Goal: Task Accomplishment & Management: Use online tool/utility

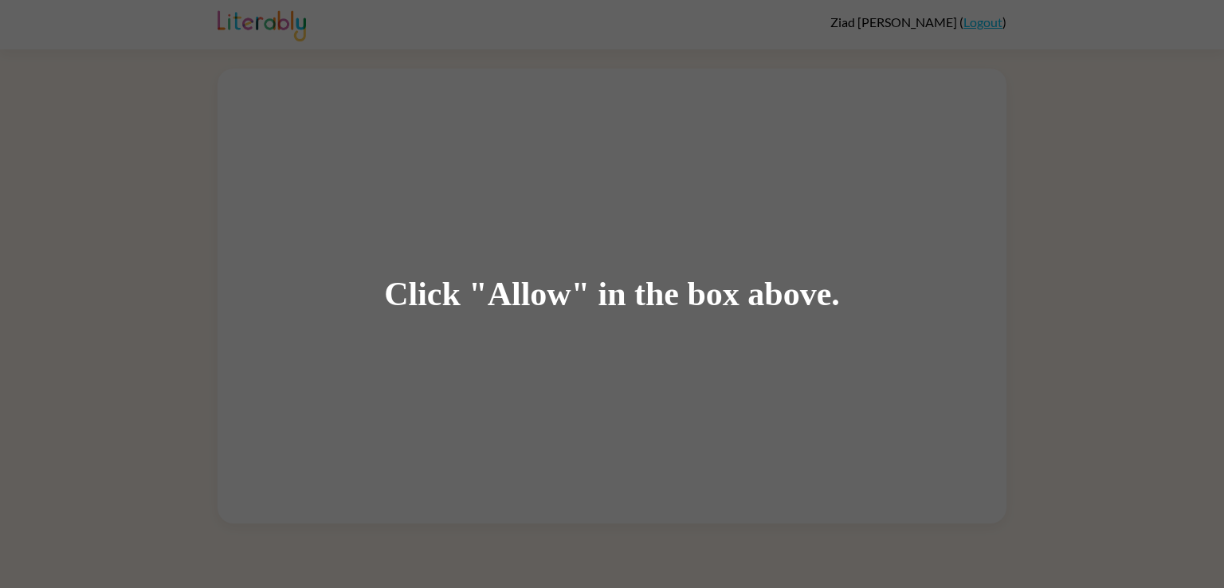
click at [627, 296] on div "Click "Allow" in the box above." at bounding box center [612, 294] width 456 height 36
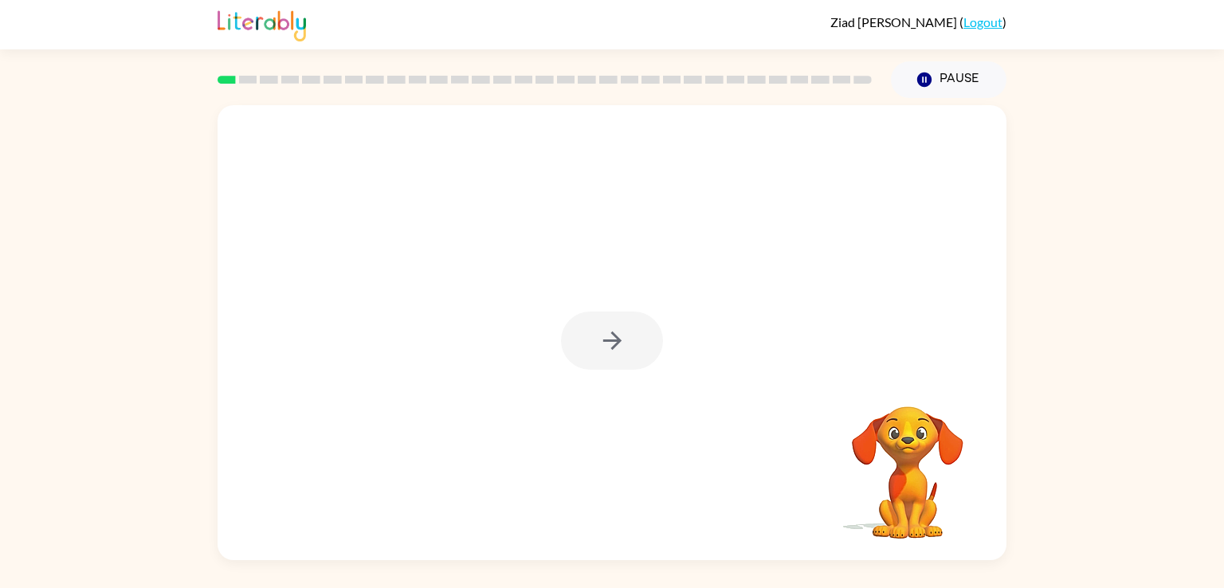
click at [621, 331] on div at bounding box center [612, 341] width 102 height 58
click at [606, 355] on button "button" at bounding box center [612, 341] width 102 height 58
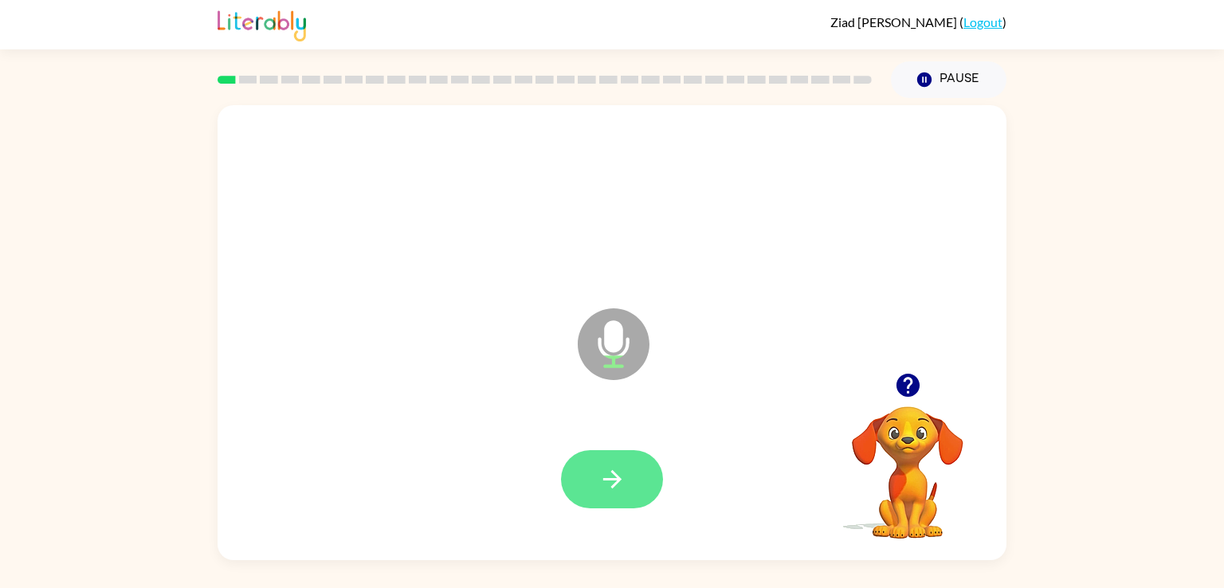
click at [601, 502] on button "button" at bounding box center [612, 479] width 102 height 58
click at [641, 469] on button "button" at bounding box center [612, 479] width 102 height 58
click at [633, 481] on button "button" at bounding box center [612, 479] width 102 height 58
click at [644, 503] on button "button" at bounding box center [612, 479] width 102 height 58
click at [607, 494] on button "button" at bounding box center [612, 479] width 102 height 58
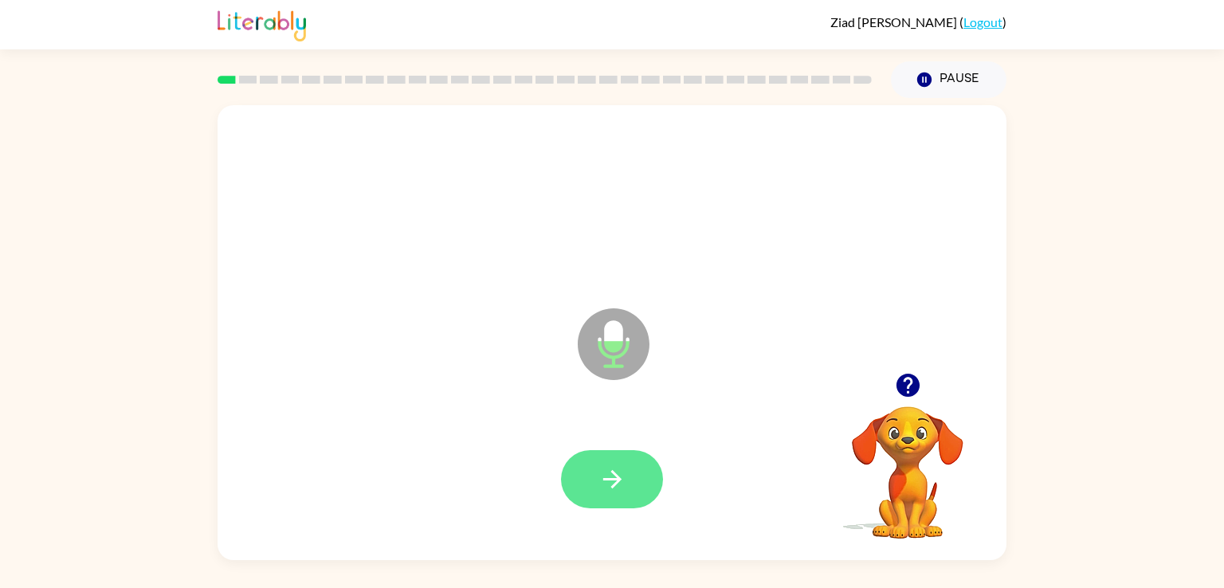
click at [634, 464] on button "button" at bounding box center [612, 479] width 102 height 58
click at [650, 492] on button "button" at bounding box center [612, 479] width 102 height 58
click at [632, 480] on button "button" at bounding box center [612, 479] width 102 height 58
click at [612, 475] on icon "button" at bounding box center [612, 479] width 28 height 28
click at [626, 491] on button "button" at bounding box center [612, 479] width 102 height 58
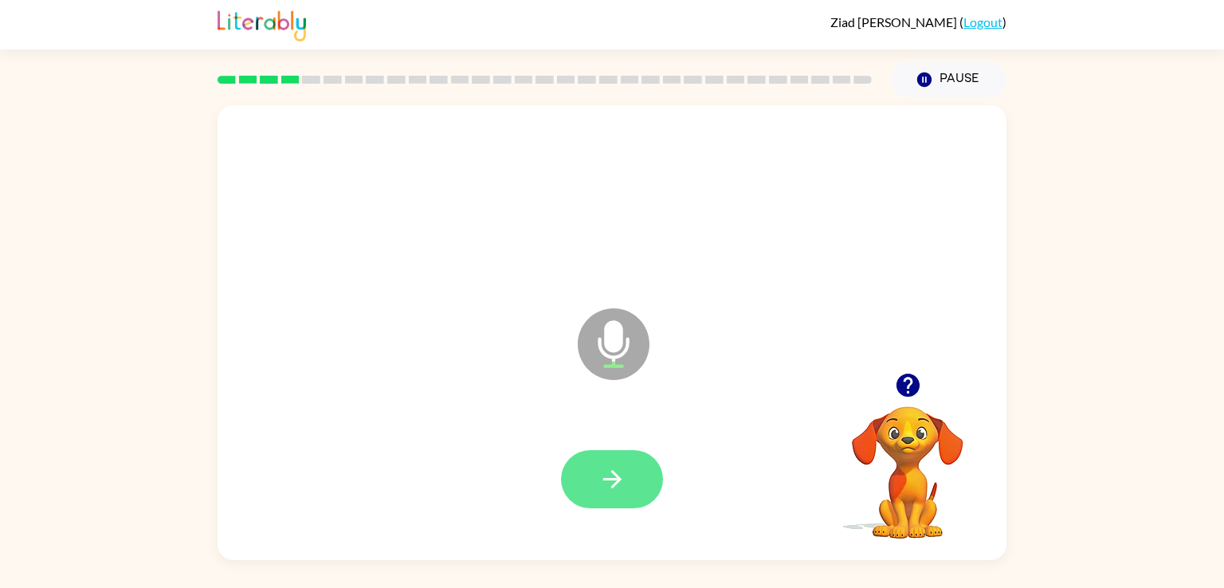
click at [616, 471] on icon "button" at bounding box center [612, 479] width 28 height 28
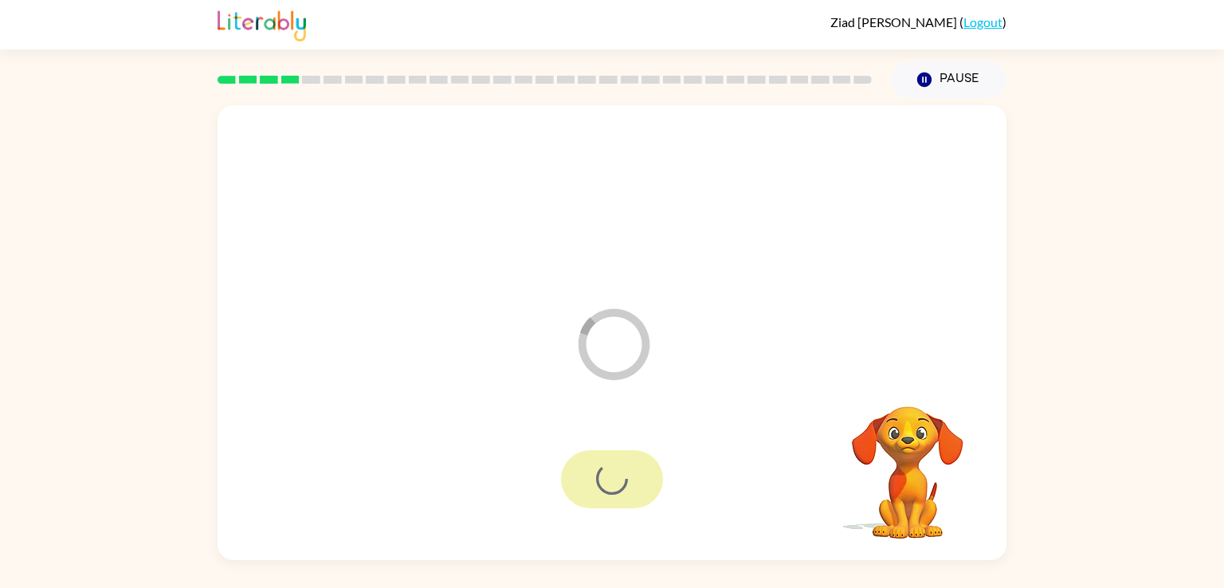
click at [616, 471] on div at bounding box center [612, 479] width 102 height 58
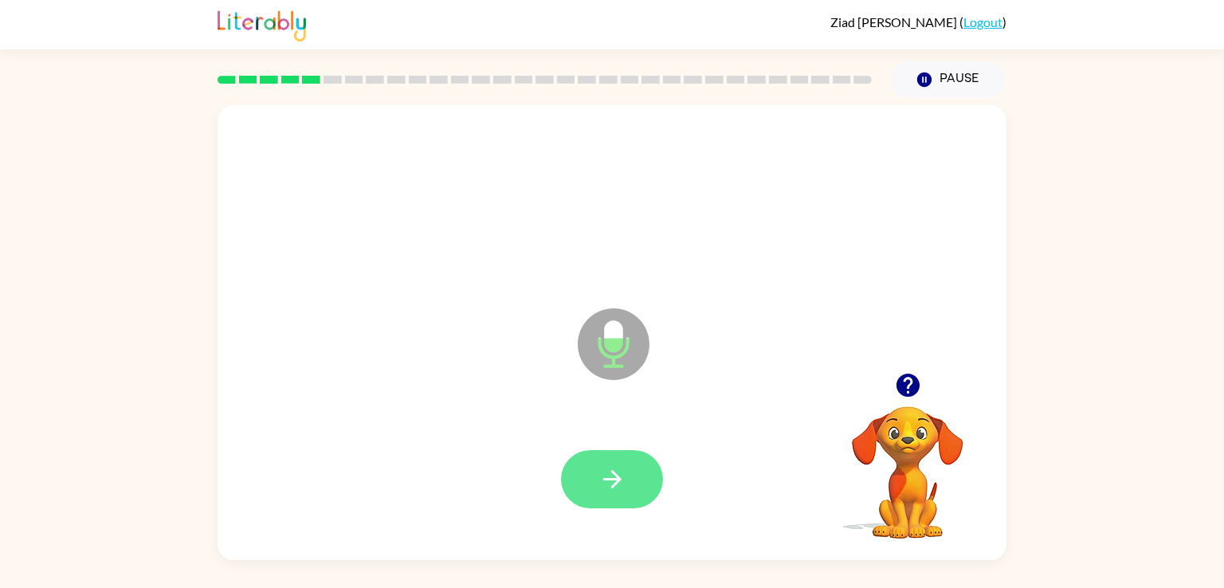
click at [636, 494] on button "button" at bounding box center [612, 479] width 102 height 58
click at [645, 491] on button "button" at bounding box center [612, 479] width 102 height 58
click at [644, 453] on button "button" at bounding box center [612, 479] width 102 height 58
click at [633, 488] on button "button" at bounding box center [612, 479] width 102 height 58
click at [622, 481] on icon "button" at bounding box center [612, 479] width 28 height 28
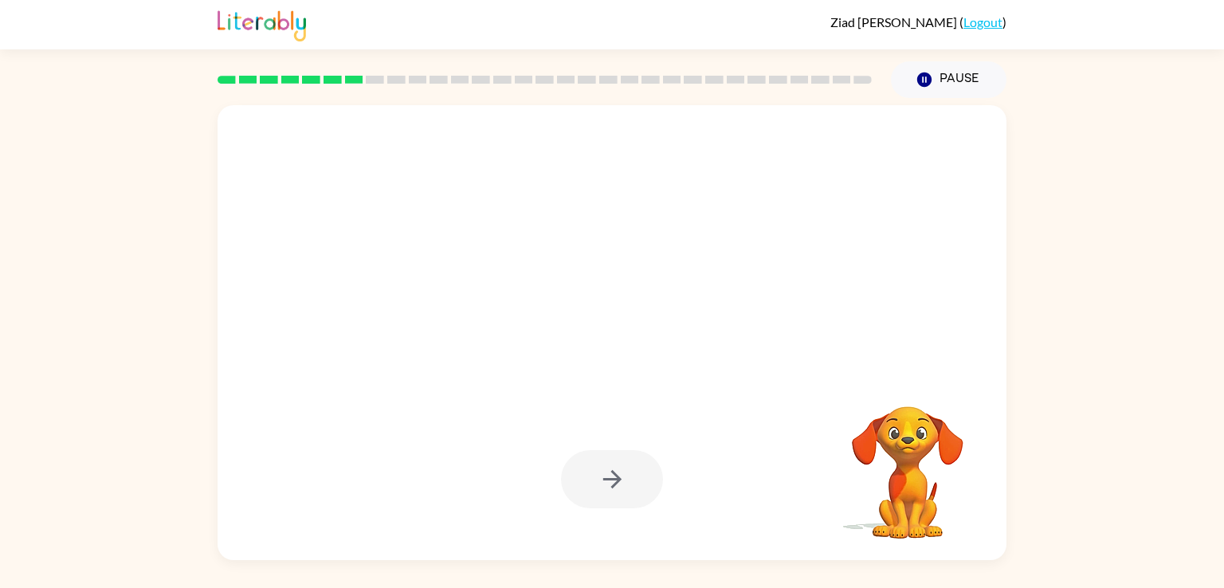
click at [649, 462] on div at bounding box center [612, 479] width 102 height 58
click at [649, 450] on div at bounding box center [612, 479] width 102 height 58
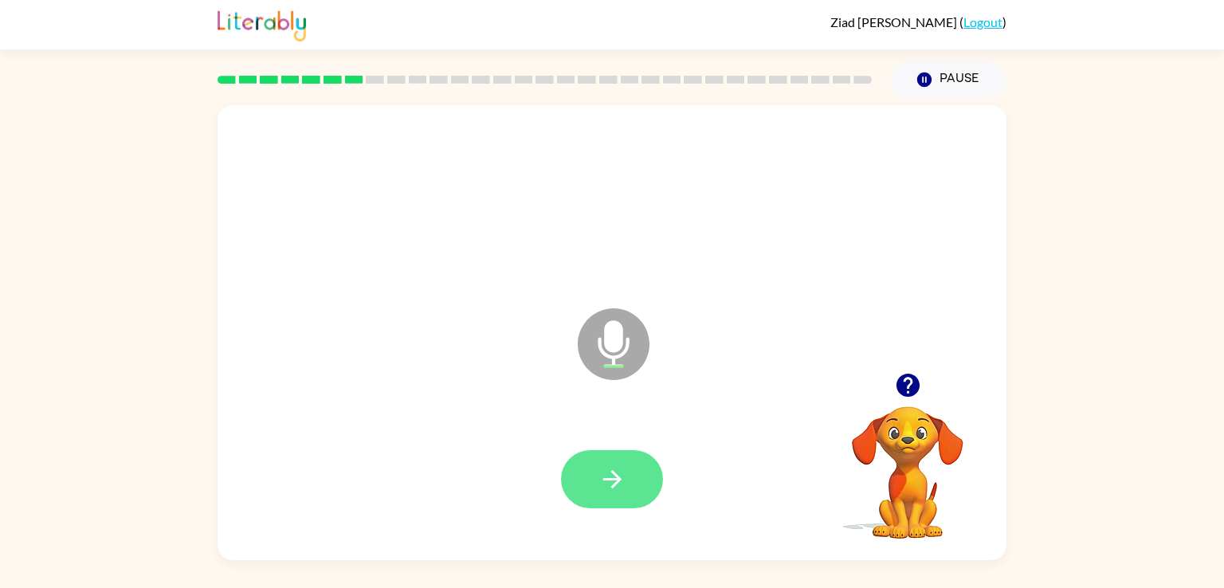
click at [634, 487] on button "button" at bounding box center [612, 479] width 102 height 58
click at [619, 465] on button "button" at bounding box center [612, 479] width 102 height 58
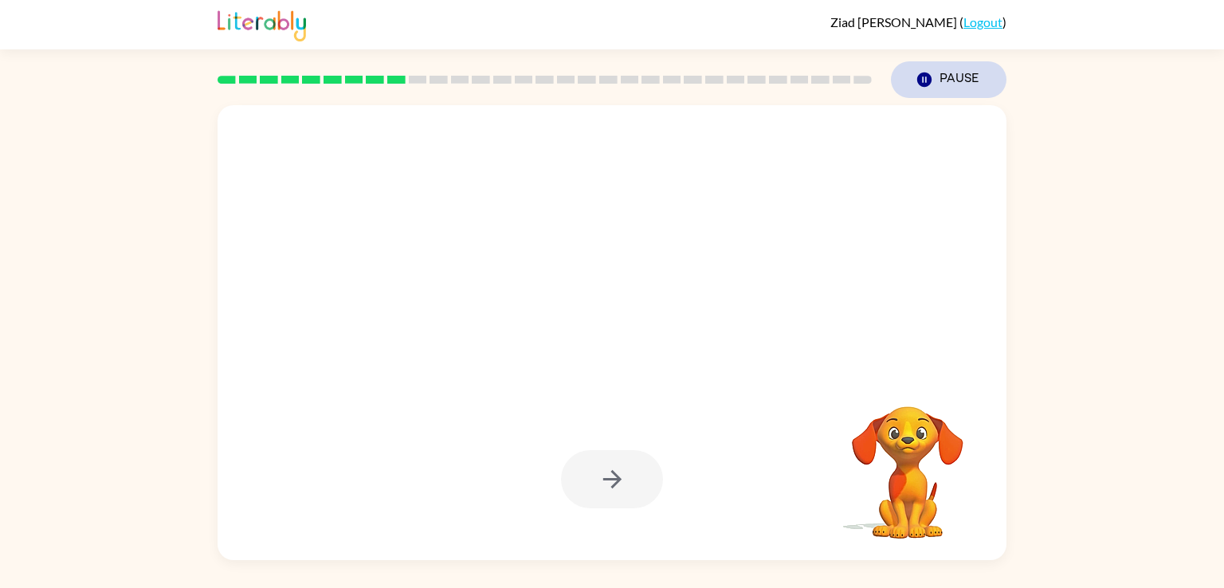
click at [970, 63] on button "Pause Pause" at bounding box center [949, 79] width 116 height 37
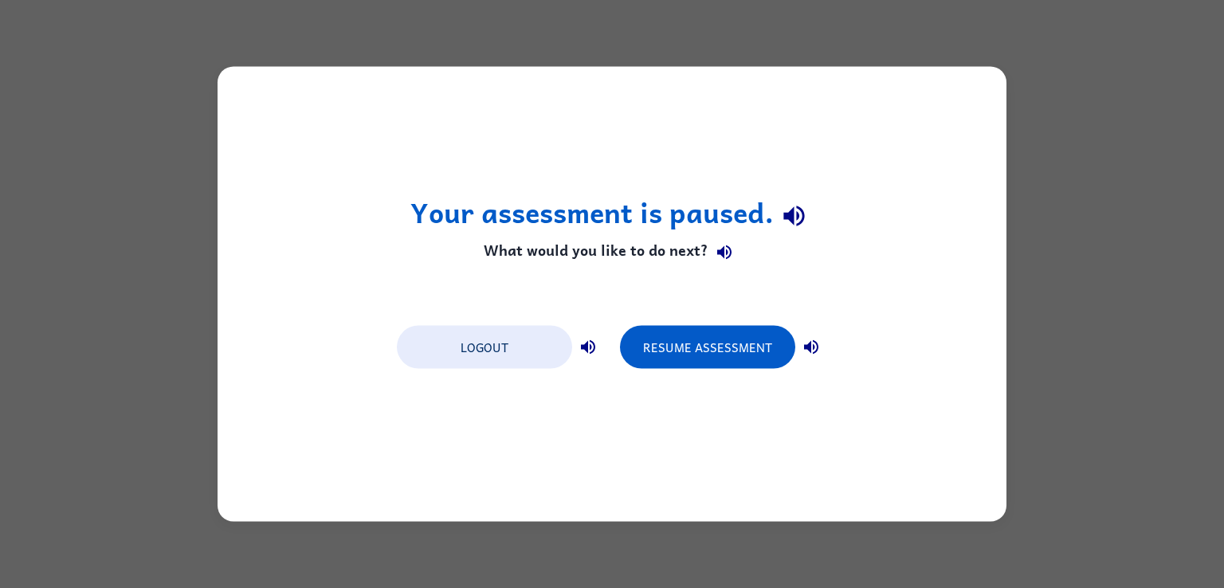
click at [809, 226] on button "button" at bounding box center [794, 215] width 41 height 41
click at [701, 210] on h1 "Your assessment is paused." at bounding box center [612, 215] width 404 height 41
click at [727, 249] on icon "button" at bounding box center [724, 252] width 14 height 14
click at [1223, 375] on div "Your assessment is paused. What would you like to do next? Logout Resume Assess…" at bounding box center [612, 294] width 1224 height 588
click at [544, 344] on button "Logout" at bounding box center [484, 347] width 175 height 43
